Goal: Information Seeking & Learning: Learn about a topic

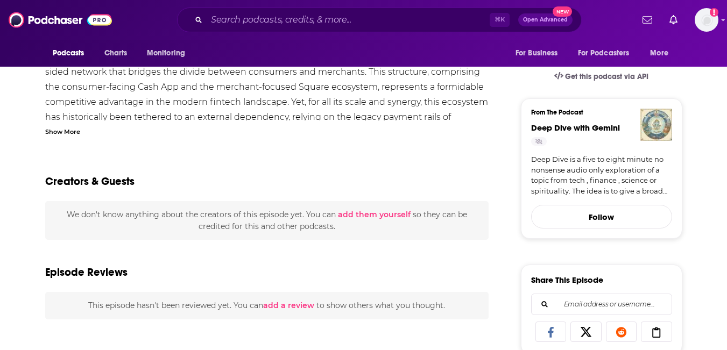
scroll to position [267, 0]
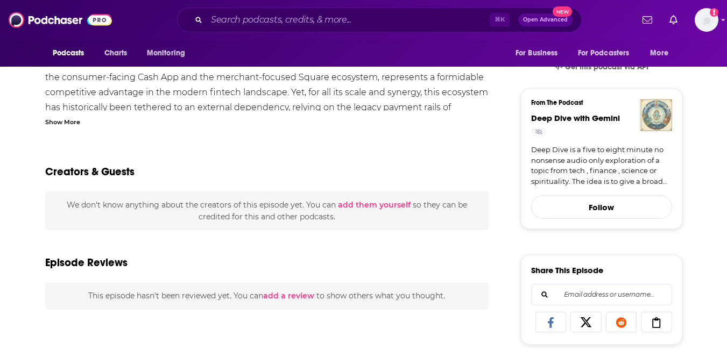
click at [75, 126] on div "Show More" at bounding box center [62, 121] width 35 height 10
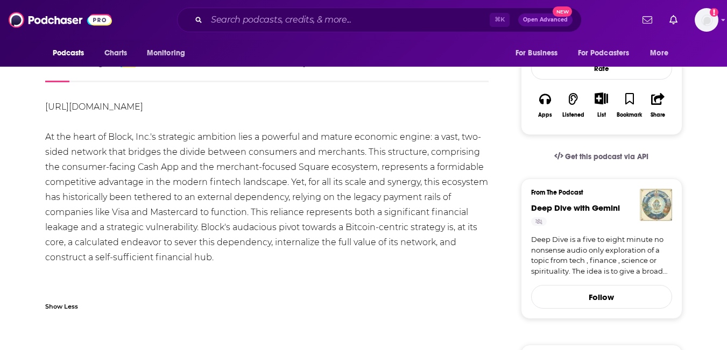
scroll to position [178, 0]
click at [143, 111] on link "[URL][DOMAIN_NAME]" at bounding box center [94, 106] width 98 height 10
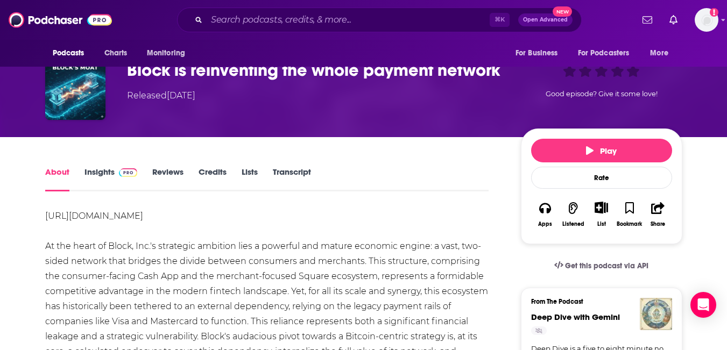
scroll to position [17, 0]
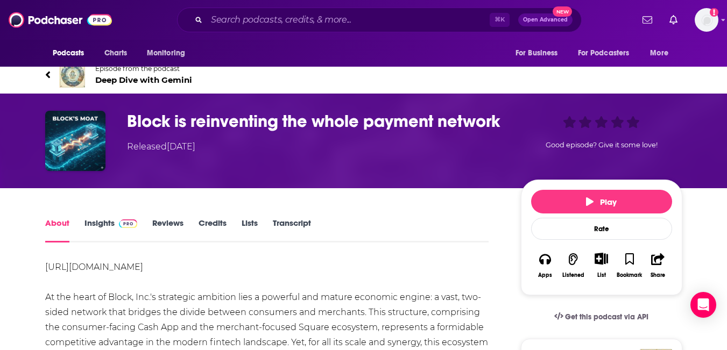
click at [190, 85] on span "Deep Dive with Gemini" at bounding box center [143, 80] width 97 height 10
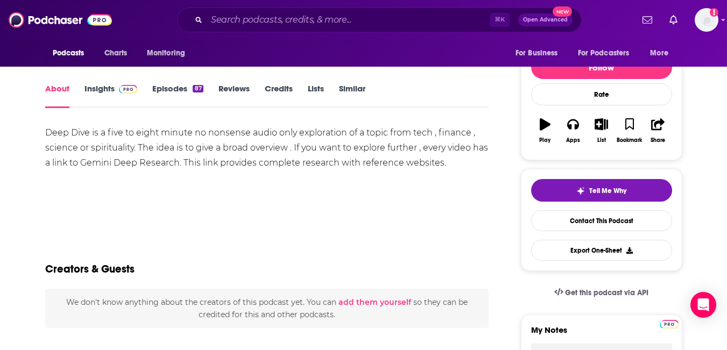
scroll to position [121, 0]
click at [138, 94] on img at bounding box center [128, 90] width 19 height 9
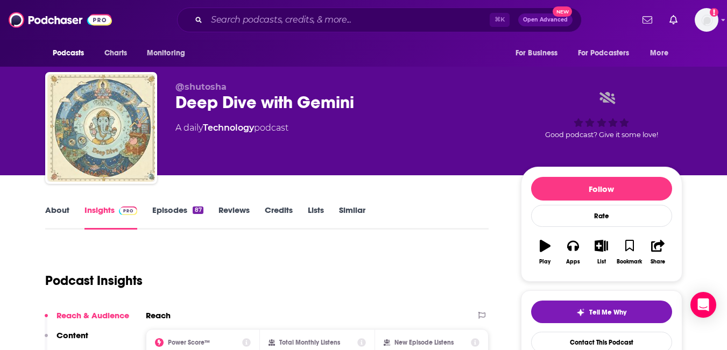
click at [197, 230] on link "Episodes 87" at bounding box center [177, 217] width 51 height 25
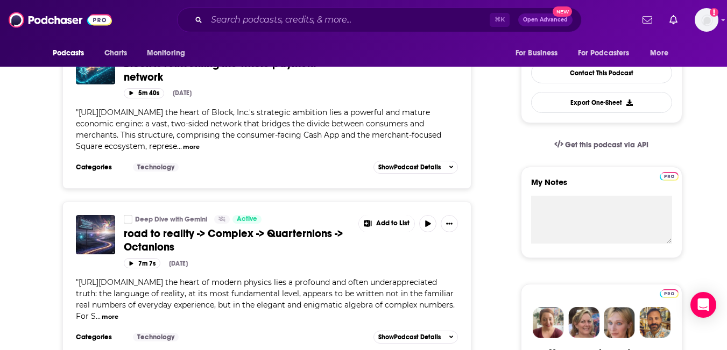
scroll to position [269, 0]
click at [204, 84] on span "Block is reinventing the whole payment network" at bounding box center [220, 71] width 193 height 27
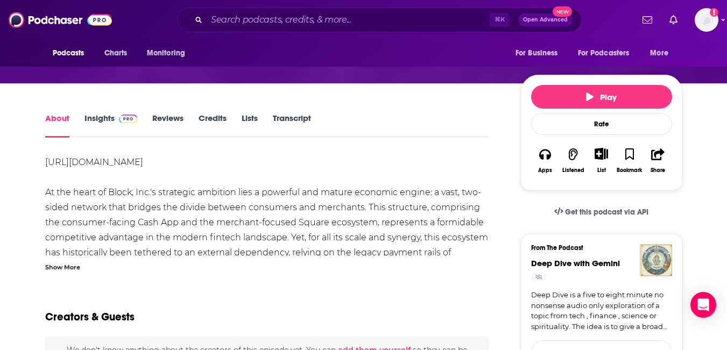
scroll to position [123, 0]
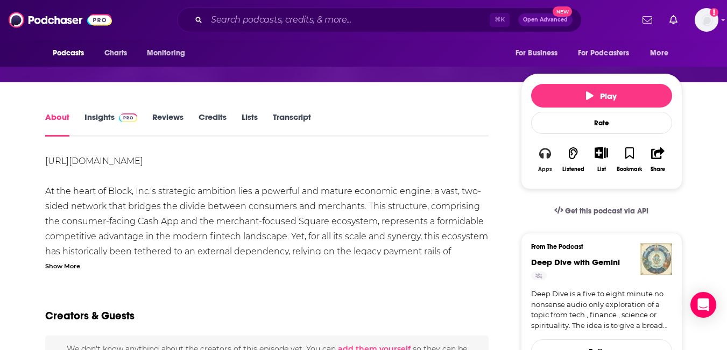
click at [551, 159] on icon "button" at bounding box center [545, 153] width 12 height 12
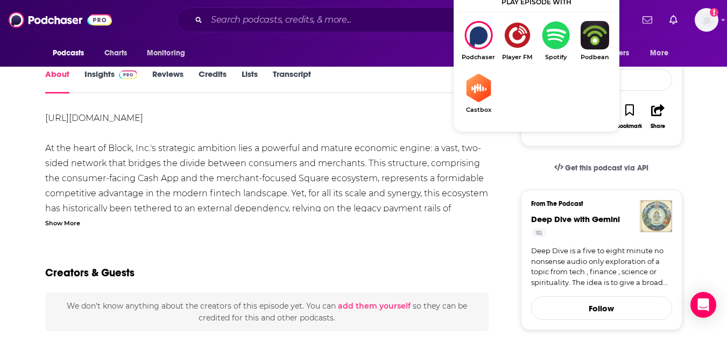
scroll to position [163, 0]
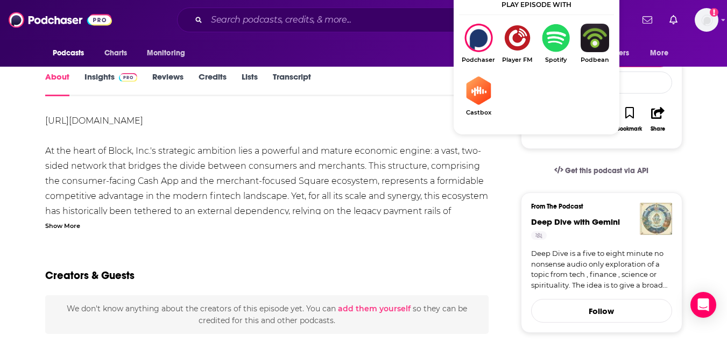
click at [575, 43] on img "Show Listen On dropdown" at bounding box center [556, 38] width 39 height 29
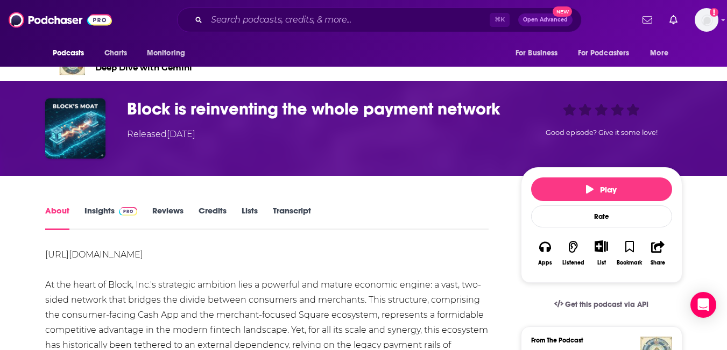
scroll to position [0, 0]
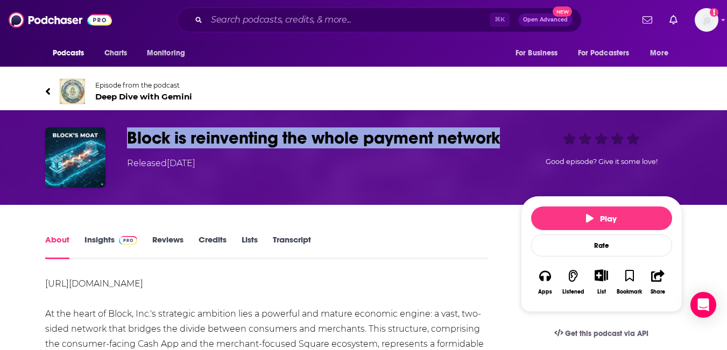
drag, startPoint x: 319, startPoint y: 196, endPoint x: 139, endPoint y: 171, distance: 181.0
click at [139, 149] on h1 "Block is reinventing the whole payment network" at bounding box center [315, 138] width 377 height 21
copy h1 "Block is reinventing the whole payment network"
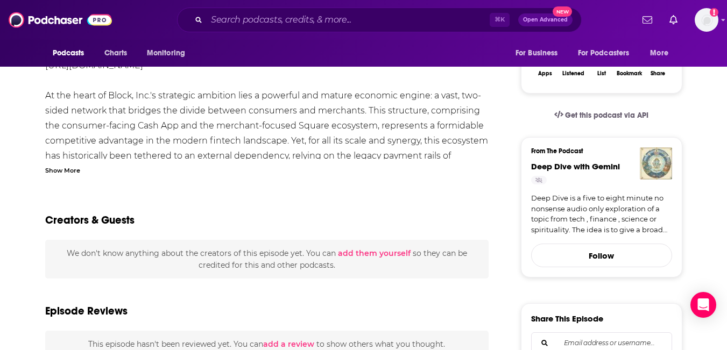
scroll to position [220, 0]
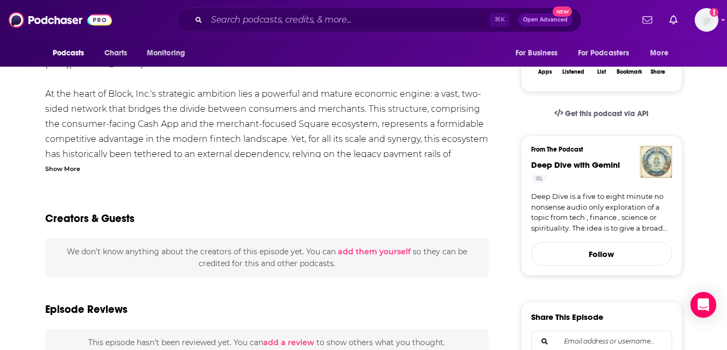
click at [71, 173] on div "Show More" at bounding box center [62, 168] width 35 height 10
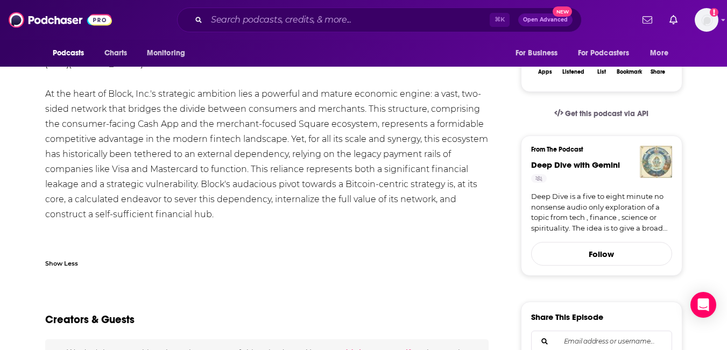
click at [143, 69] on link "[URL][DOMAIN_NAME]" at bounding box center [94, 64] width 98 height 10
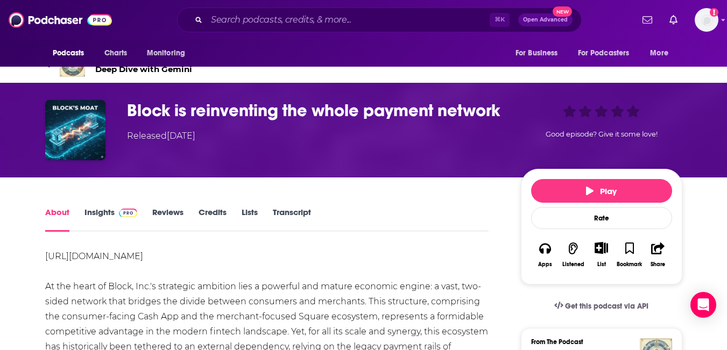
scroll to position [0, 0]
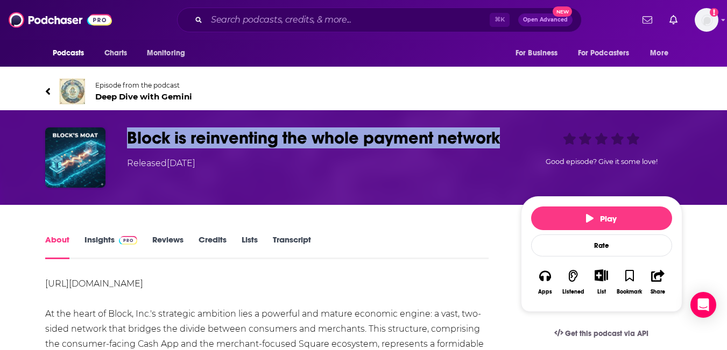
drag, startPoint x: 312, startPoint y: 201, endPoint x: 137, endPoint y: 177, distance: 176.6
click at [137, 149] on h1 "Block is reinventing the whole payment network" at bounding box center [315, 138] width 377 height 21
copy h1 "Block is reinventing the whole payment network"
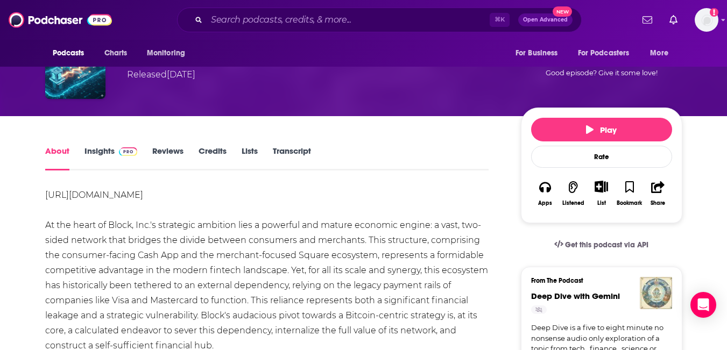
scroll to position [111, 0]
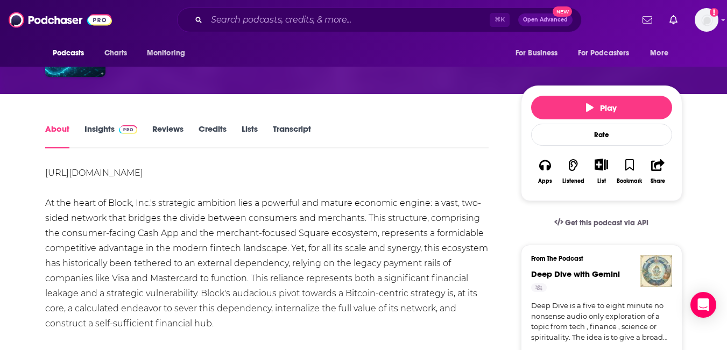
click at [110, 149] on link "Insights" at bounding box center [110, 136] width 53 height 25
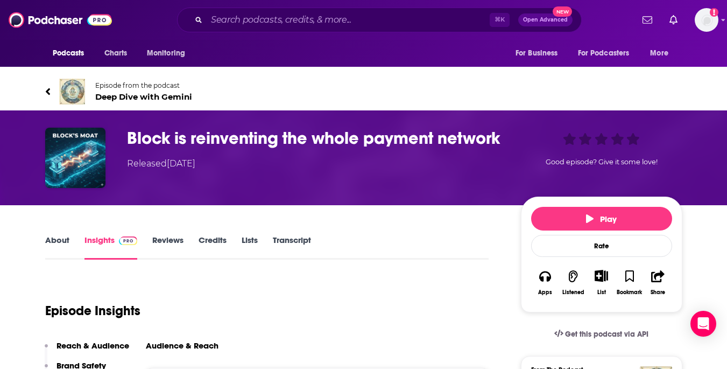
click at [58, 259] on link "About" at bounding box center [57, 247] width 24 height 25
